Goal: Find contact information: Find contact information

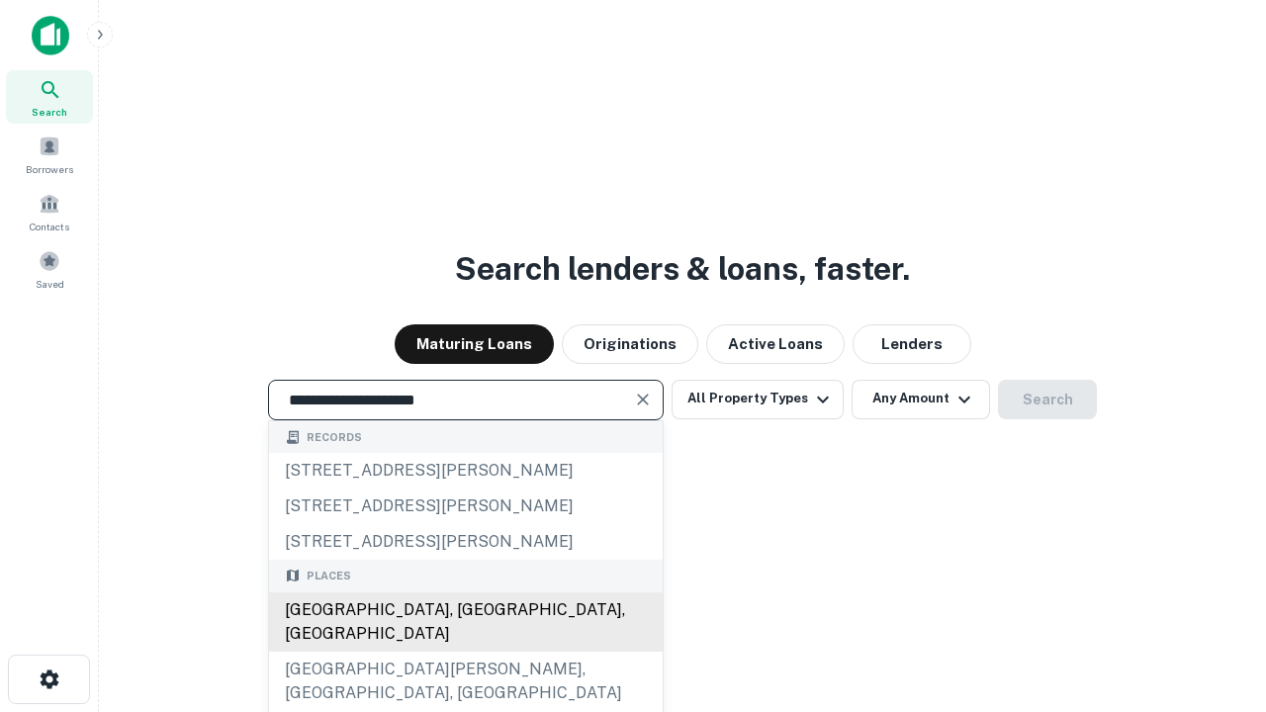
click at [465, 652] on div "Santa Monica, CA, USA" at bounding box center [465, 621] width 393 height 59
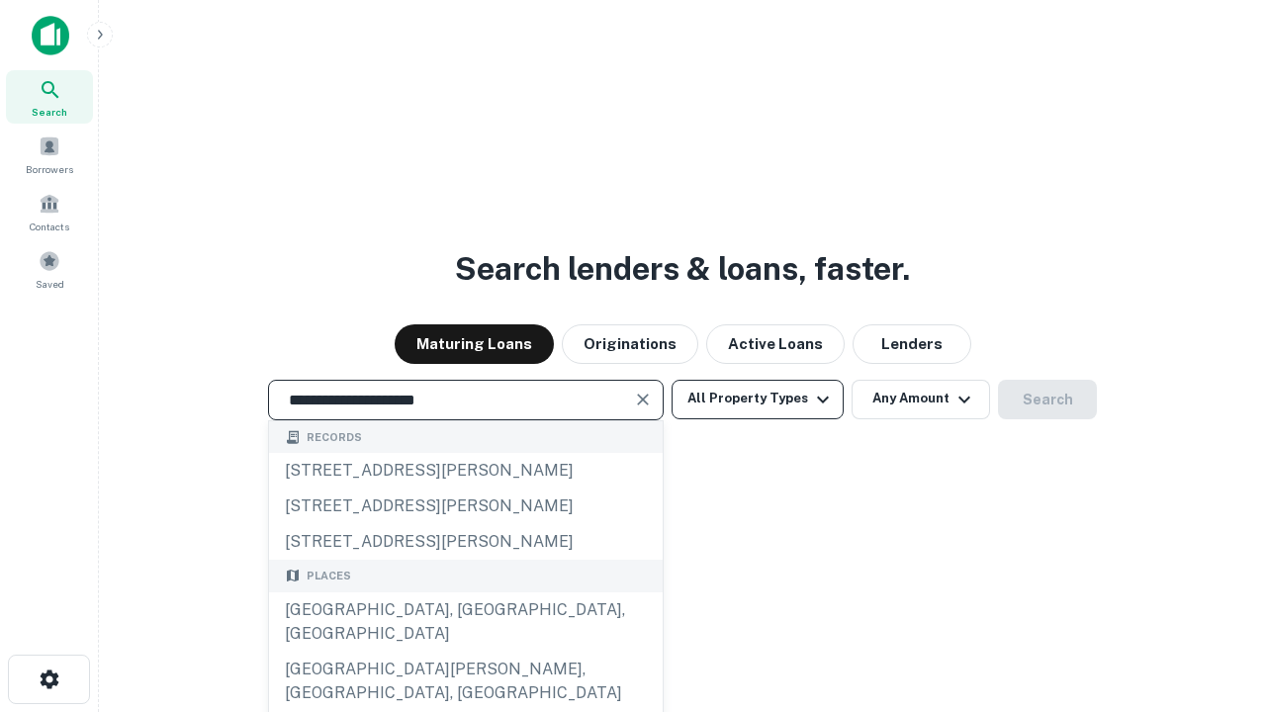
type input "**********"
click at [757, 398] on button "All Property Types" at bounding box center [757, 400] width 172 height 40
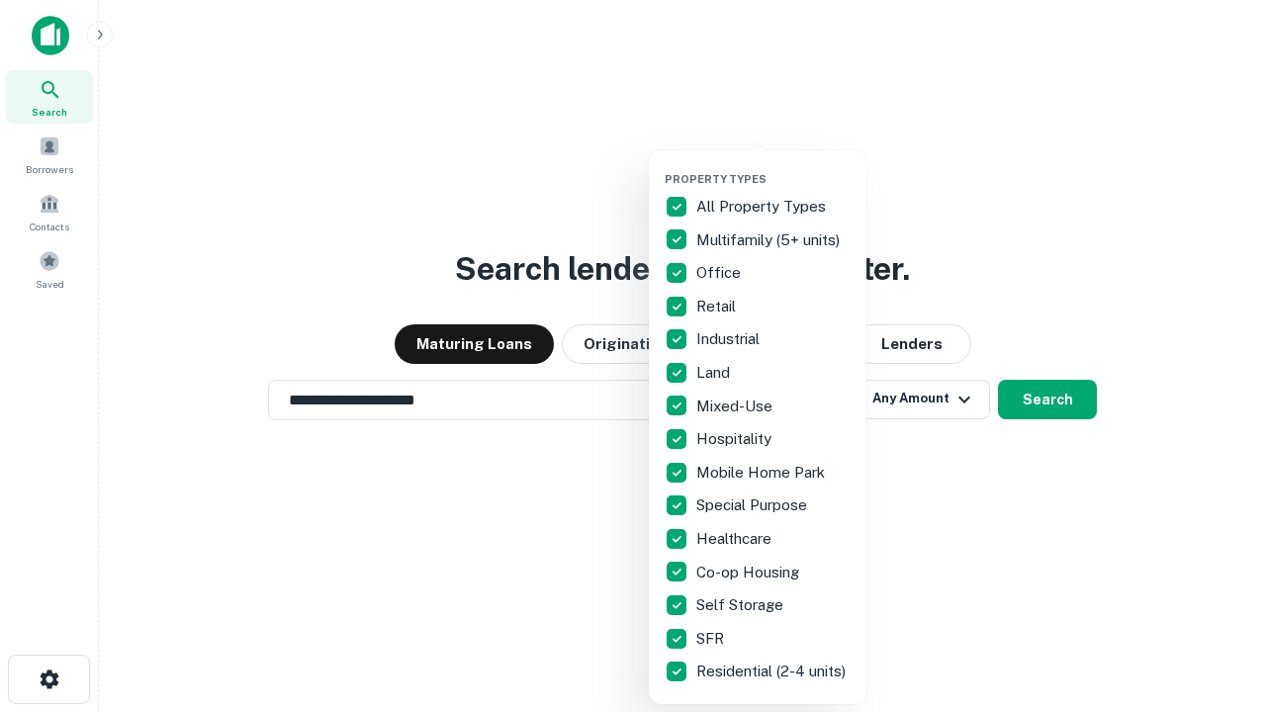
click at [773, 166] on button "button" at bounding box center [773, 166] width 218 height 1
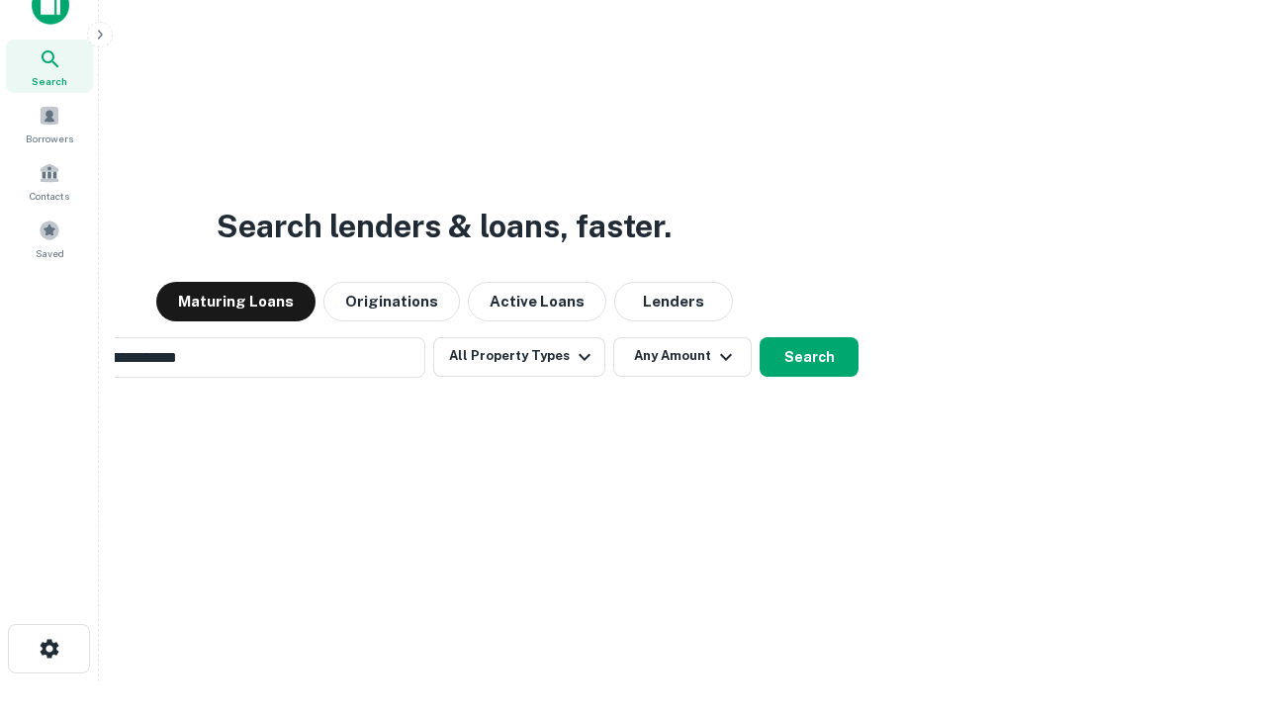
scroll to position [32, 0]
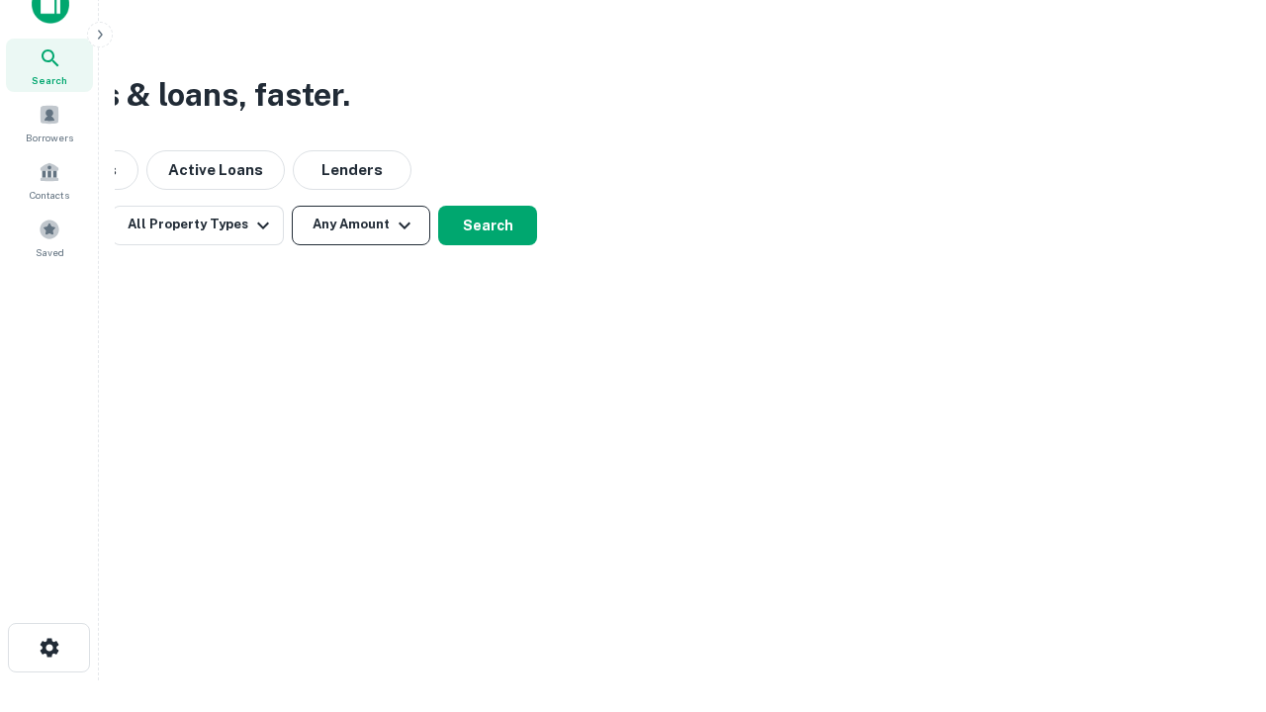
click at [361, 224] on button "Any Amount" at bounding box center [361, 226] width 138 height 40
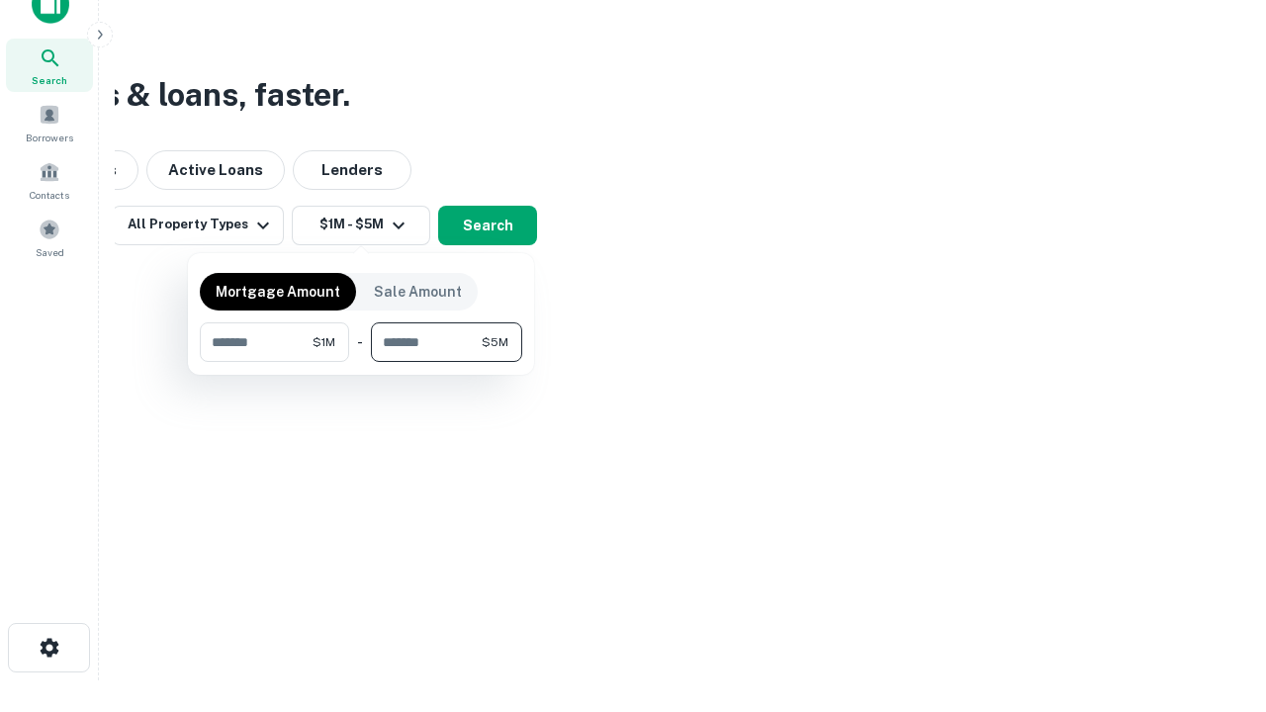
type input "*******"
click at [361, 362] on button "button" at bounding box center [361, 362] width 322 height 1
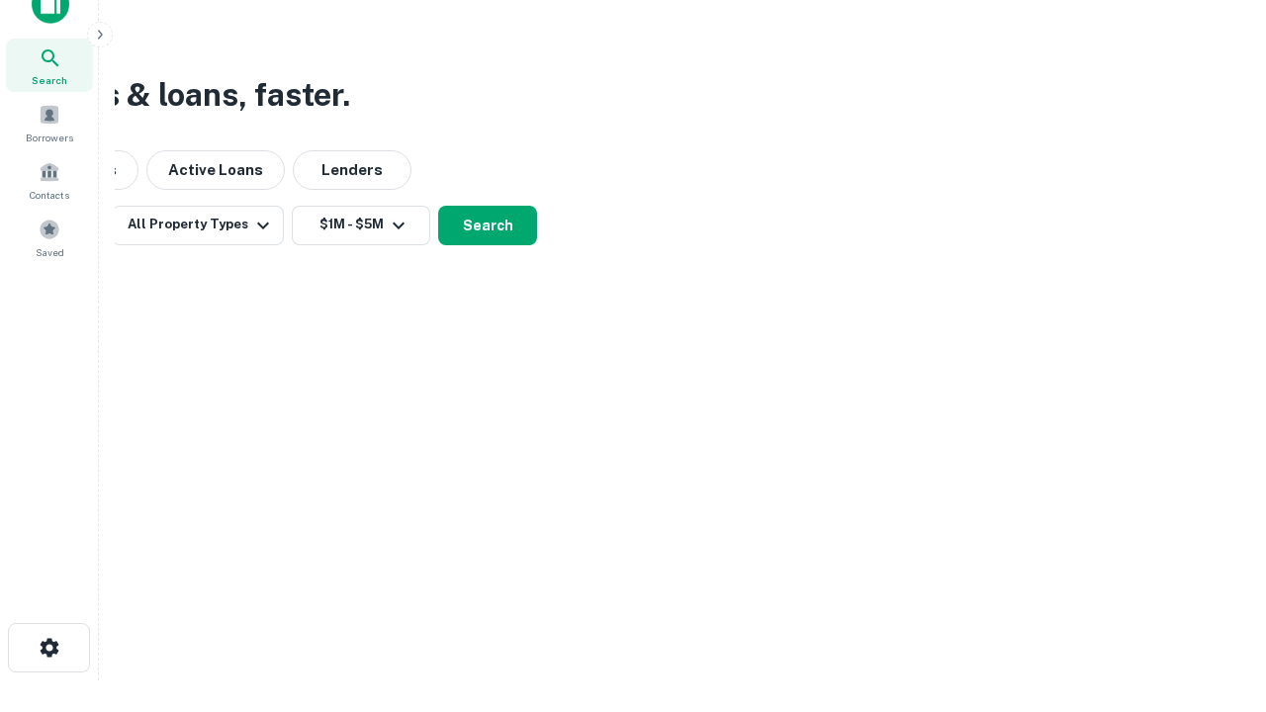
scroll to position [12, 365]
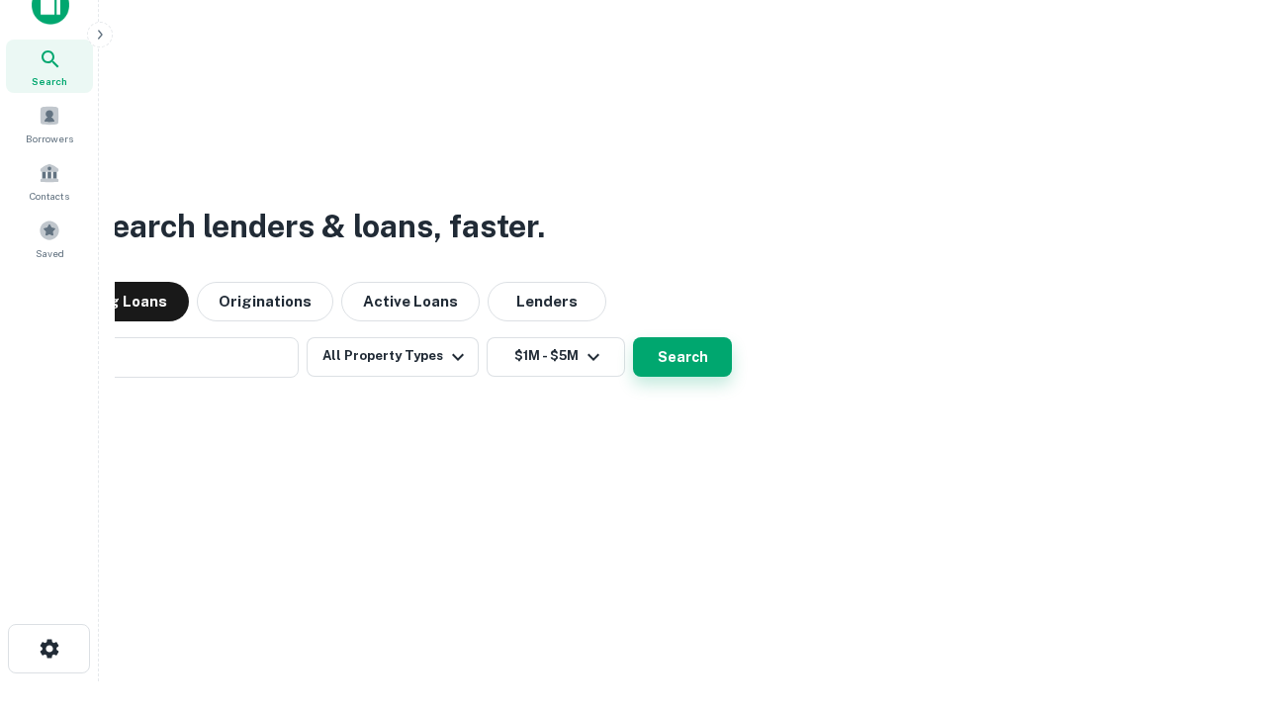
click at [633, 337] on button "Search" at bounding box center [682, 357] width 99 height 40
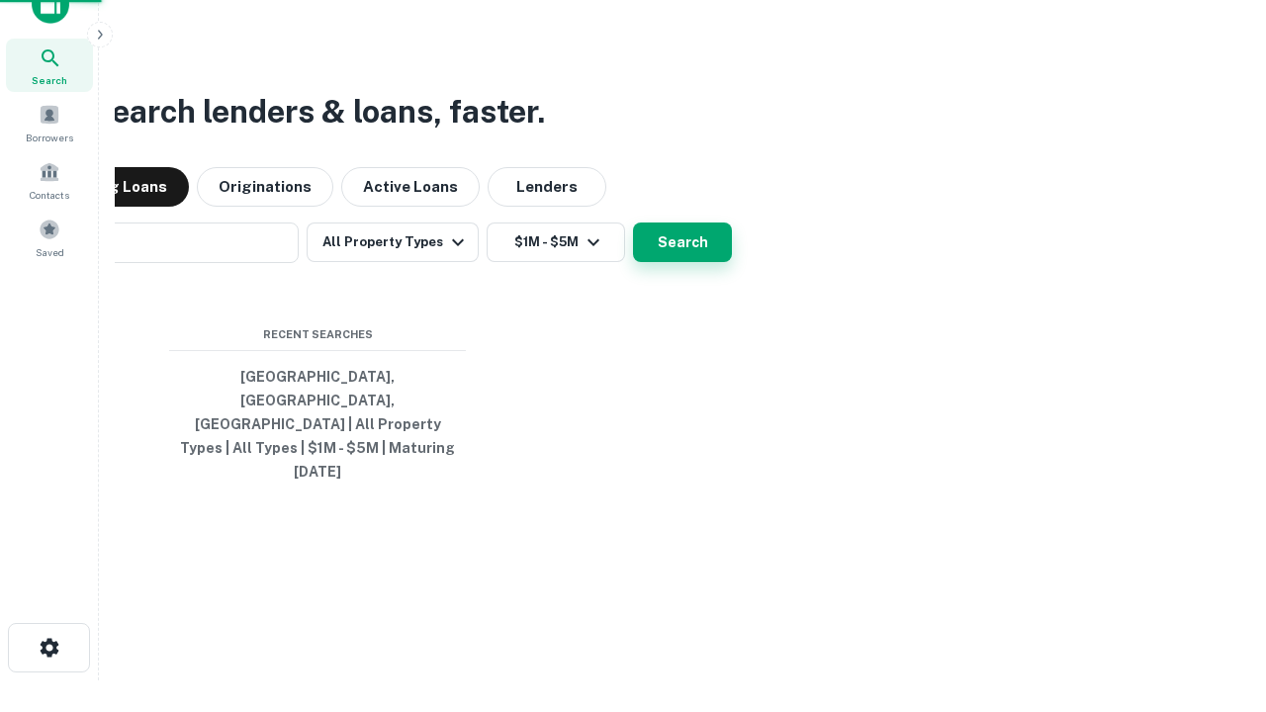
scroll to position [52, 560]
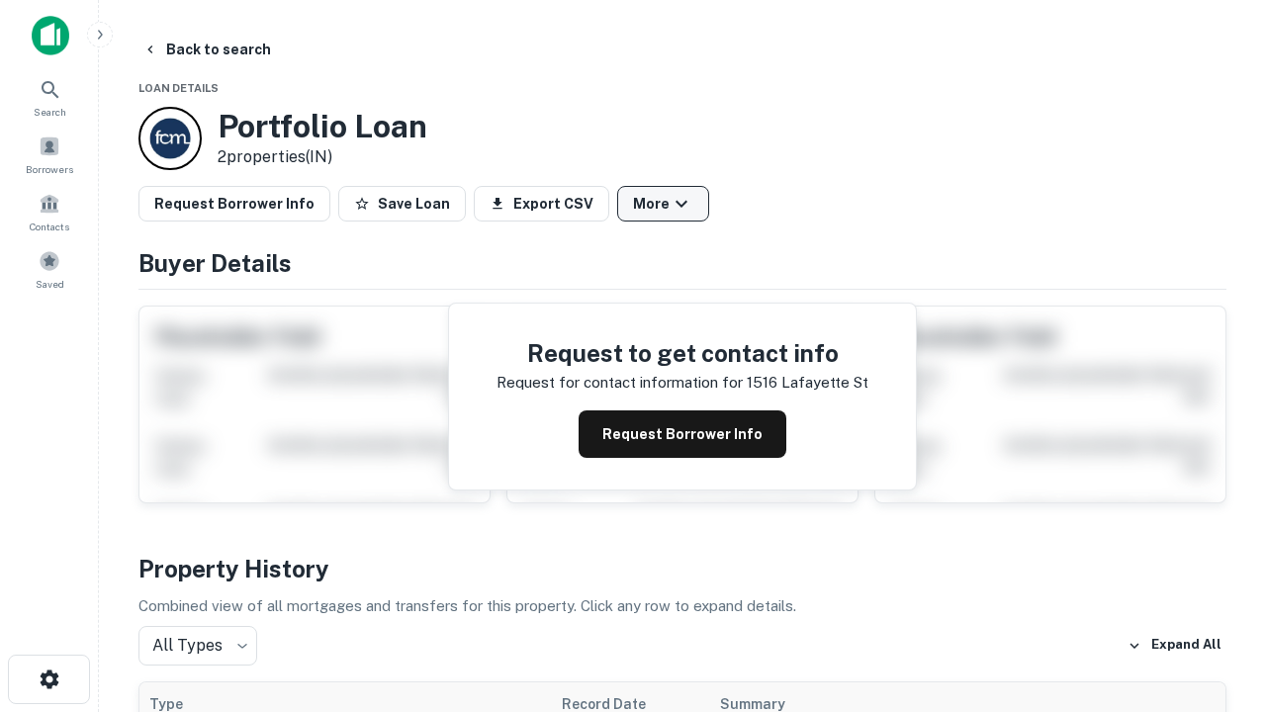
click at [662, 204] on button "More" at bounding box center [663, 204] width 92 height 36
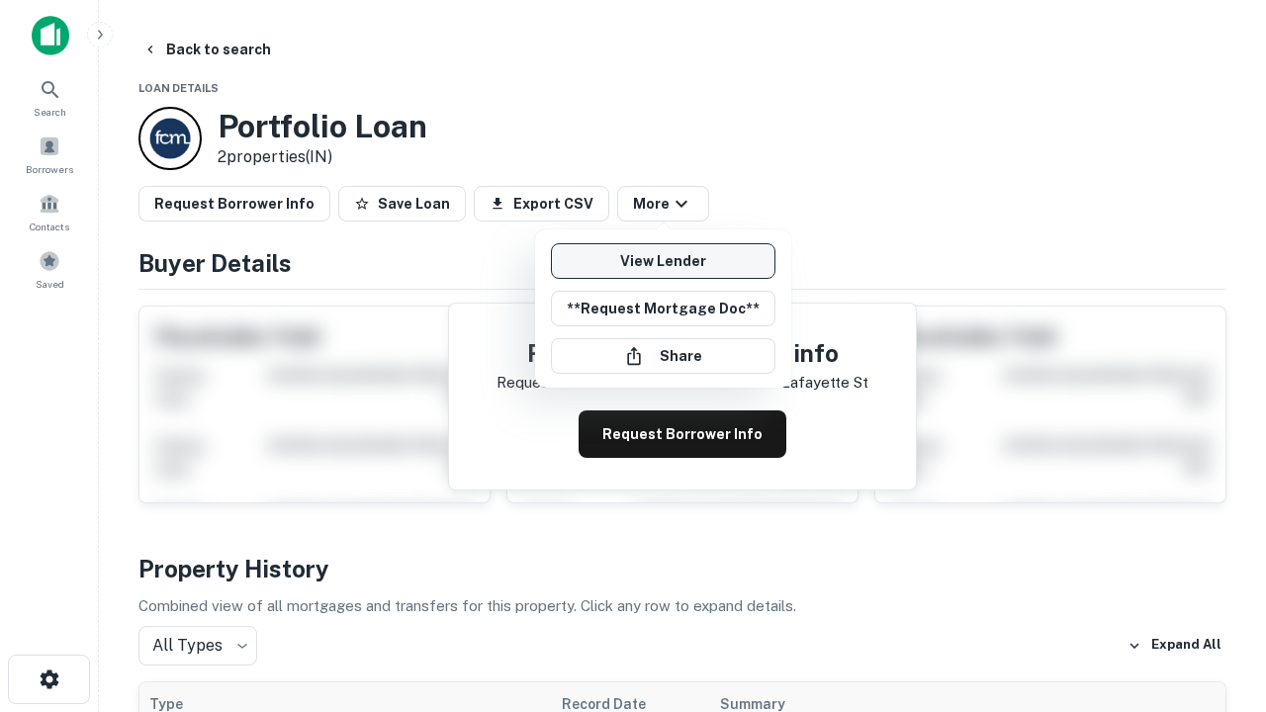
click at [662, 261] on link "View Lender" at bounding box center [663, 261] width 224 height 36
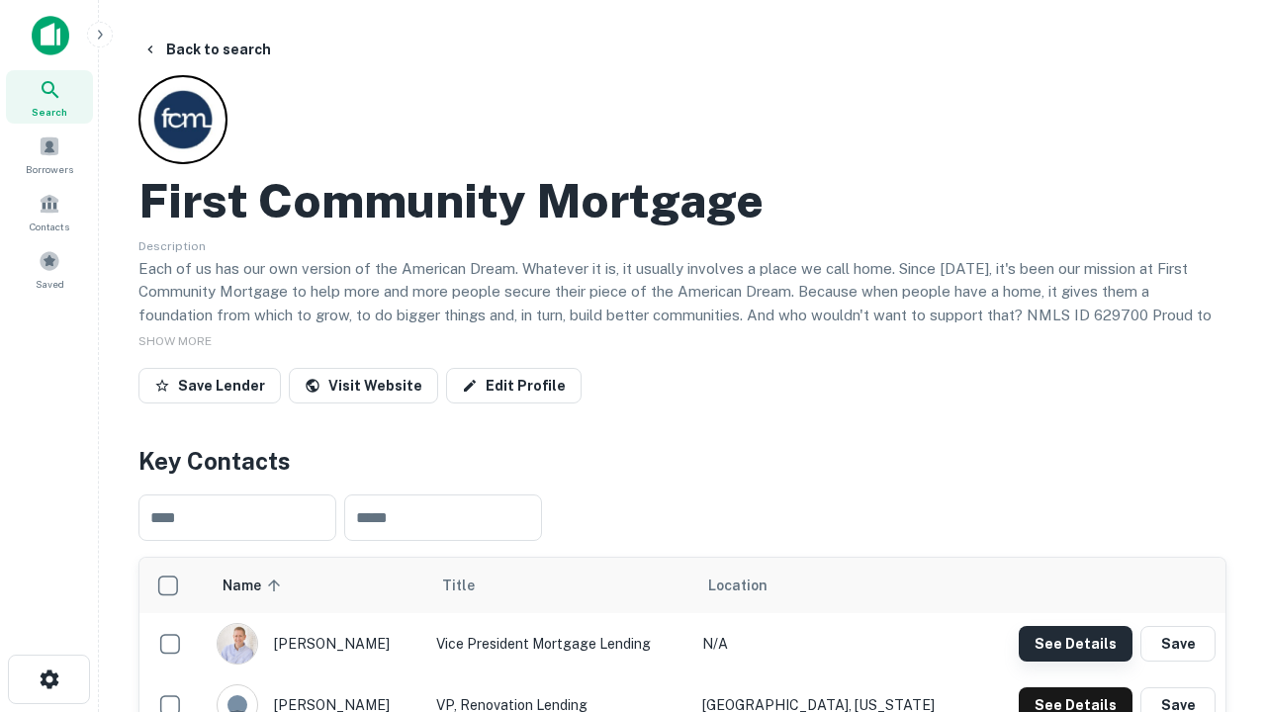
click at [1075, 643] on button "See Details" at bounding box center [1075, 644] width 114 height 36
click at [48, 679] on icon "button" at bounding box center [50, 679] width 24 height 24
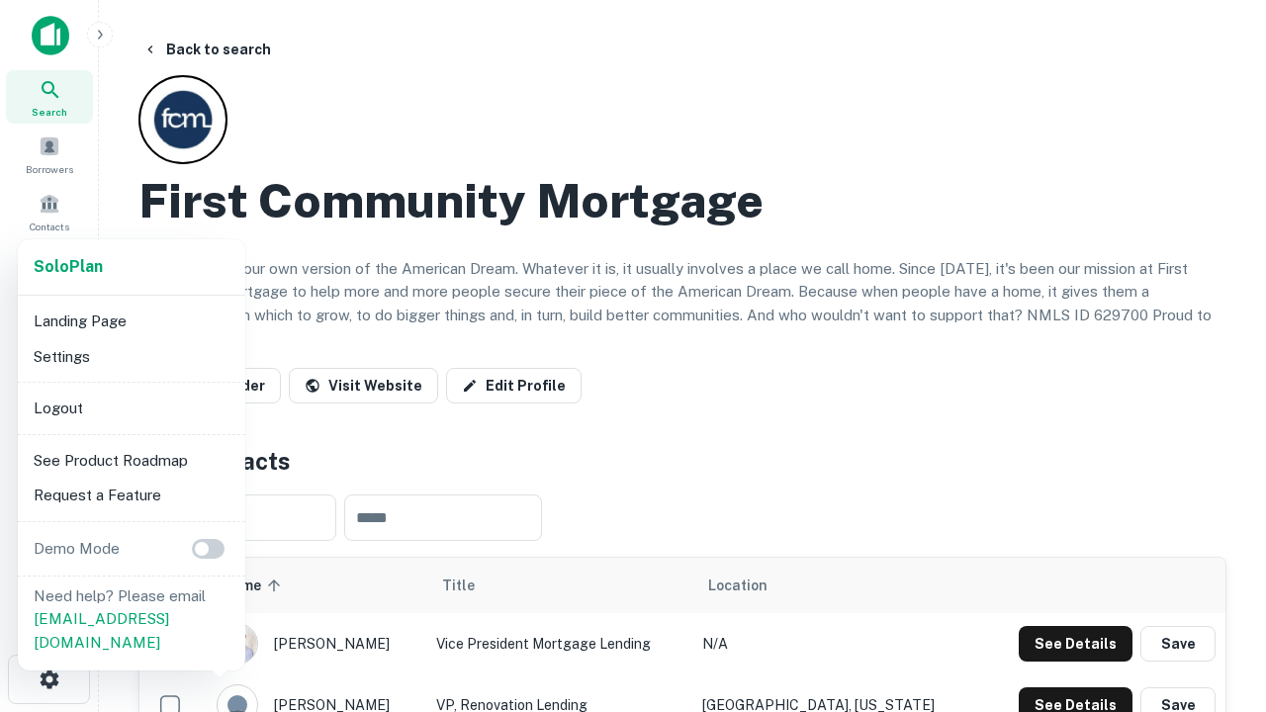
click at [131, 407] on li "Logout" at bounding box center [132, 409] width 212 height 36
